Goal: Task Accomplishment & Management: Use online tool/utility

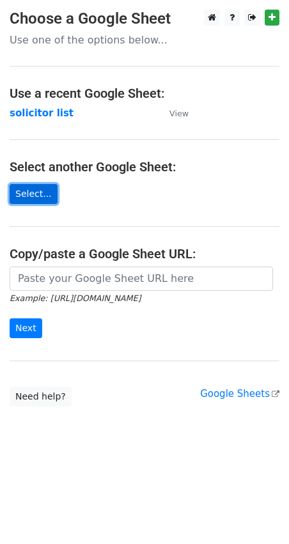
click at [40, 192] on link "Select..." at bounding box center [34, 194] width 48 height 20
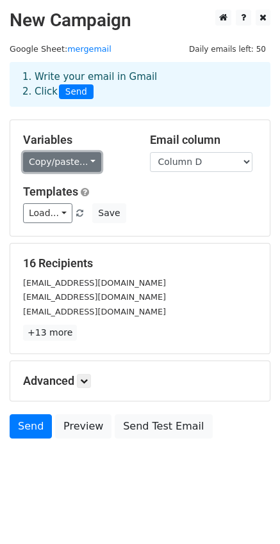
click at [75, 166] on link "Copy/paste..." at bounding box center [62, 162] width 78 height 20
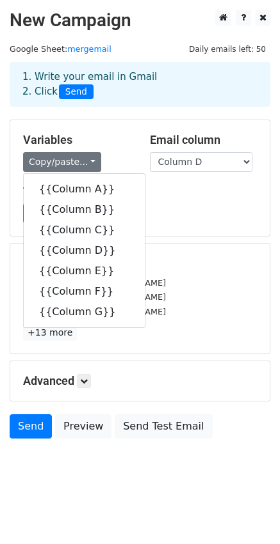
click at [184, 264] on h5 "16 Recipients" at bounding box center [140, 264] width 234 height 14
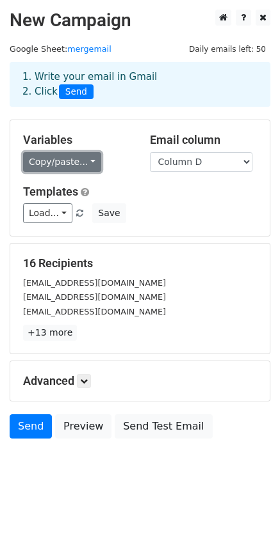
click at [68, 155] on link "Copy/paste..." at bounding box center [62, 162] width 78 height 20
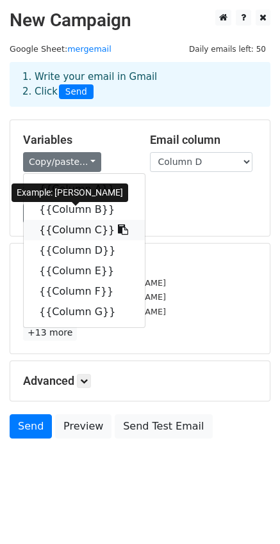
click at [69, 228] on link "{{Column C}}" at bounding box center [84, 230] width 121 height 20
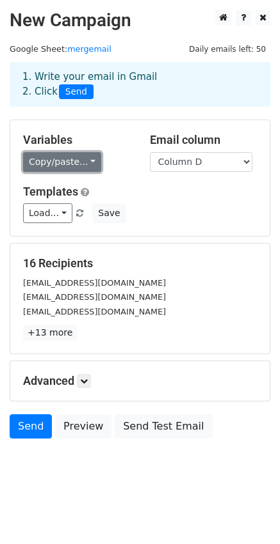
click at [62, 163] on link "Copy/paste..." at bounding box center [62, 162] width 78 height 20
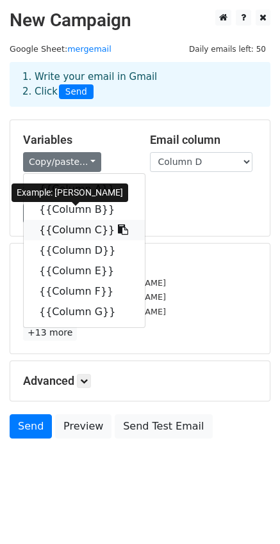
click at [118, 229] on icon at bounding box center [123, 230] width 10 height 10
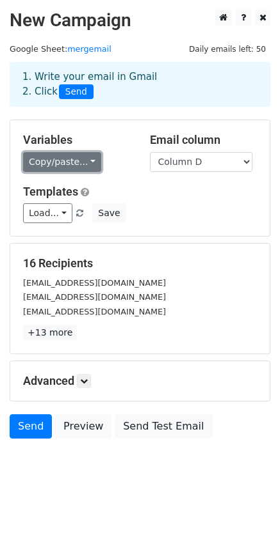
click at [61, 159] on link "Copy/paste..." at bounding box center [62, 162] width 78 height 20
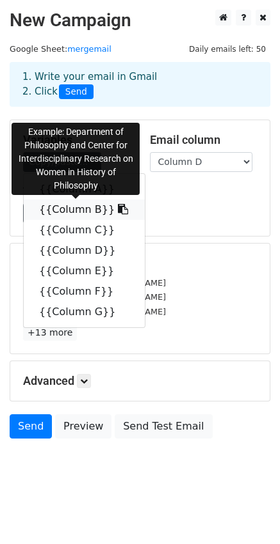
click at [118, 209] on icon at bounding box center [123, 209] width 10 height 10
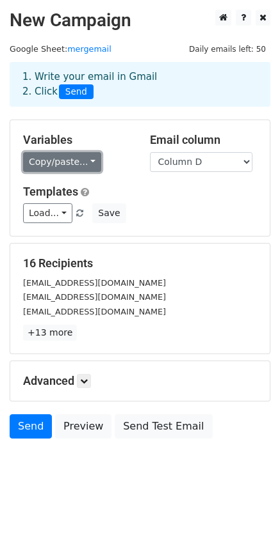
click at [61, 168] on link "Copy/paste..." at bounding box center [62, 162] width 78 height 20
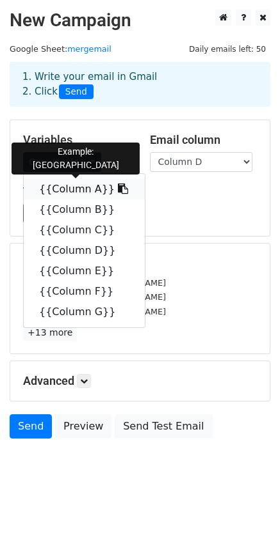
click at [118, 188] on icon at bounding box center [123, 189] width 10 height 10
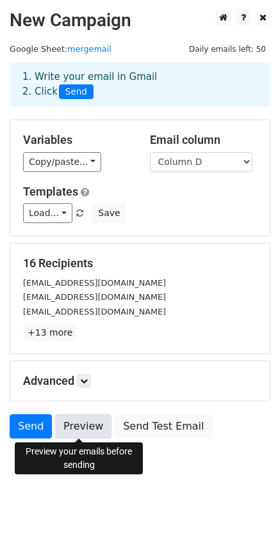
click at [79, 429] on link "Preview" at bounding box center [83, 427] width 56 height 24
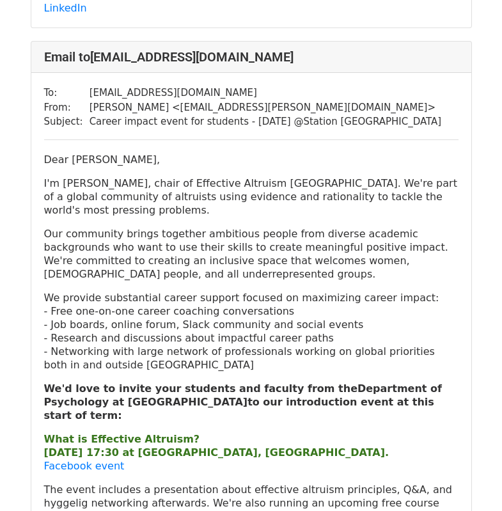
scroll to position [612, 0]
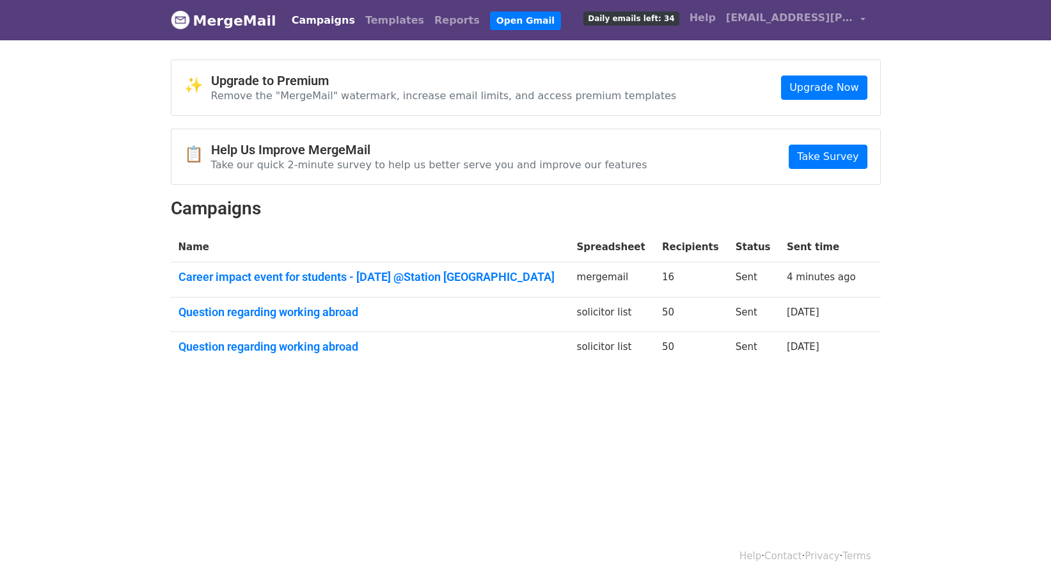
click at [225, 19] on link "MergeMail" at bounding box center [224, 20] width 106 height 27
click at [178, 22] on img at bounding box center [180, 19] width 19 height 19
